Goal: Task Accomplishment & Management: Manage account settings

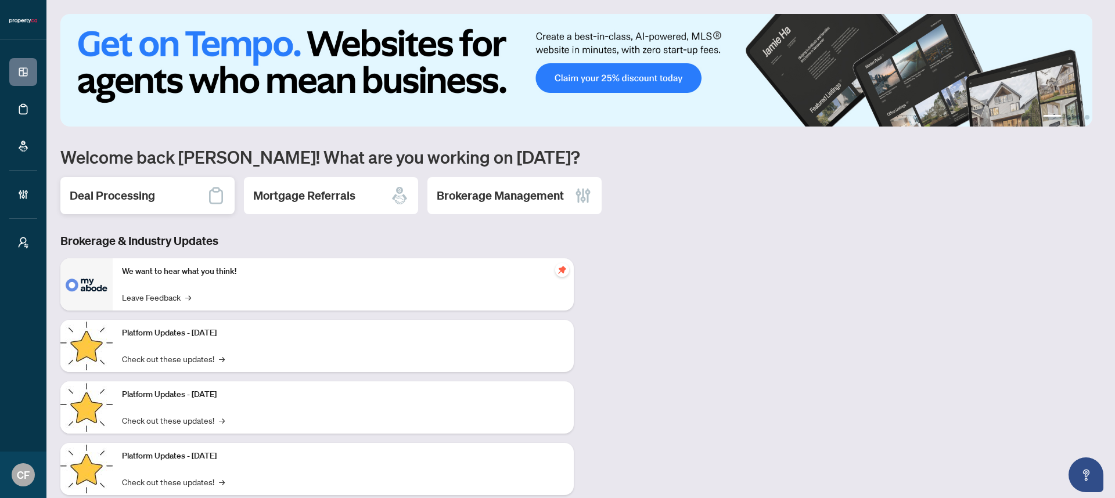
click at [149, 193] on h2 "Deal Processing" at bounding box center [112, 196] width 85 height 16
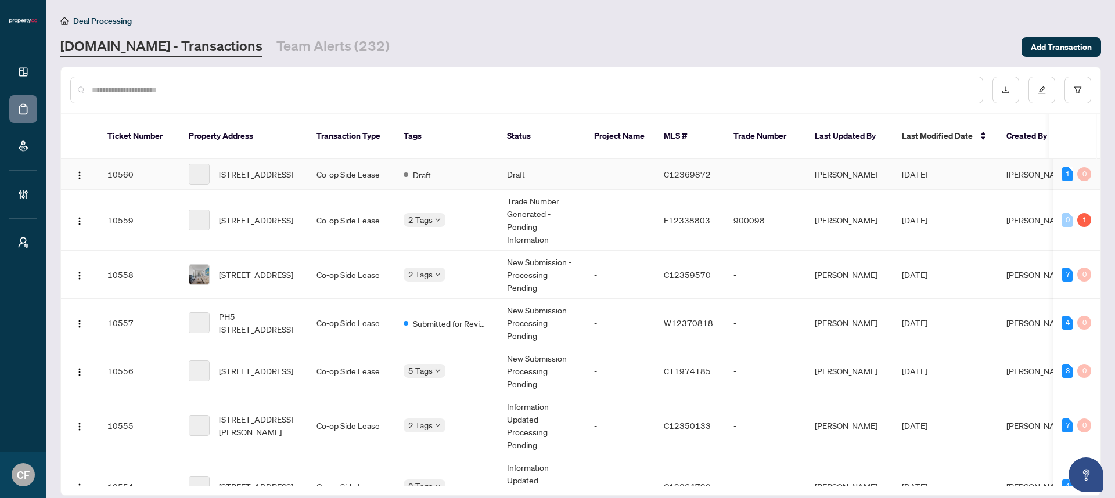
click at [615, 172] on td "-" at bounding box center [620, 174] width 70 height 31
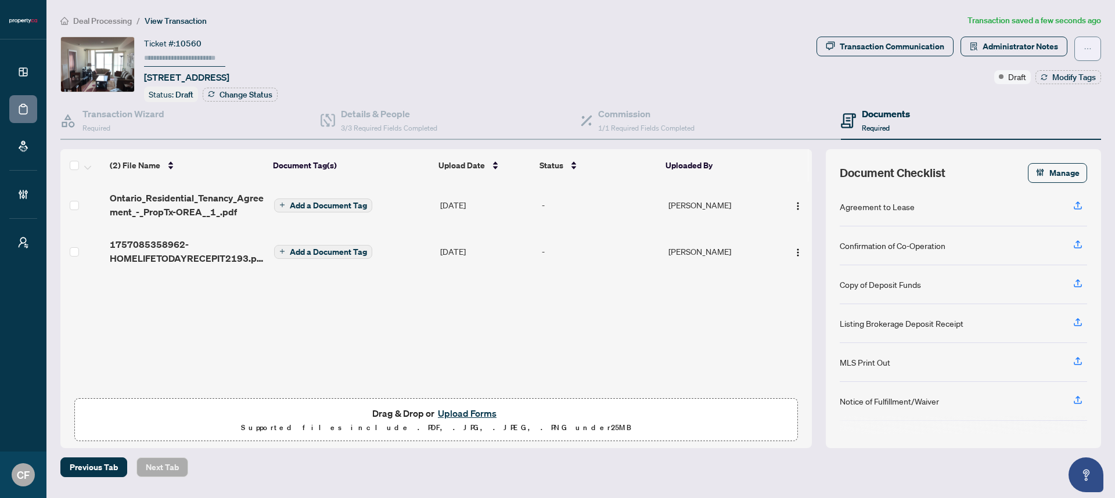
click at [1080, 46] on button "button" at bounding box center [1087, 49] width 27 height 24
